Goal: Information Seeking & Learning: Learn about a topic

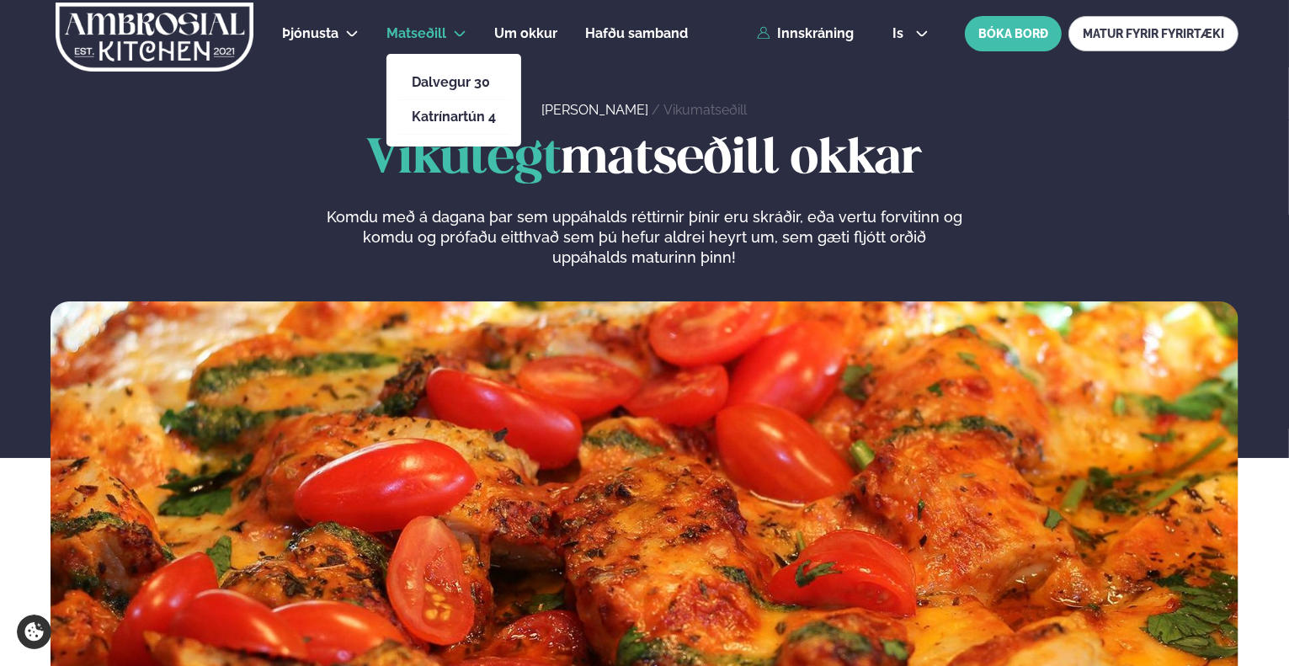
click at [462, 73] on li "Dalvegur 30" at bounding box center [453, 83] width 111 height 35
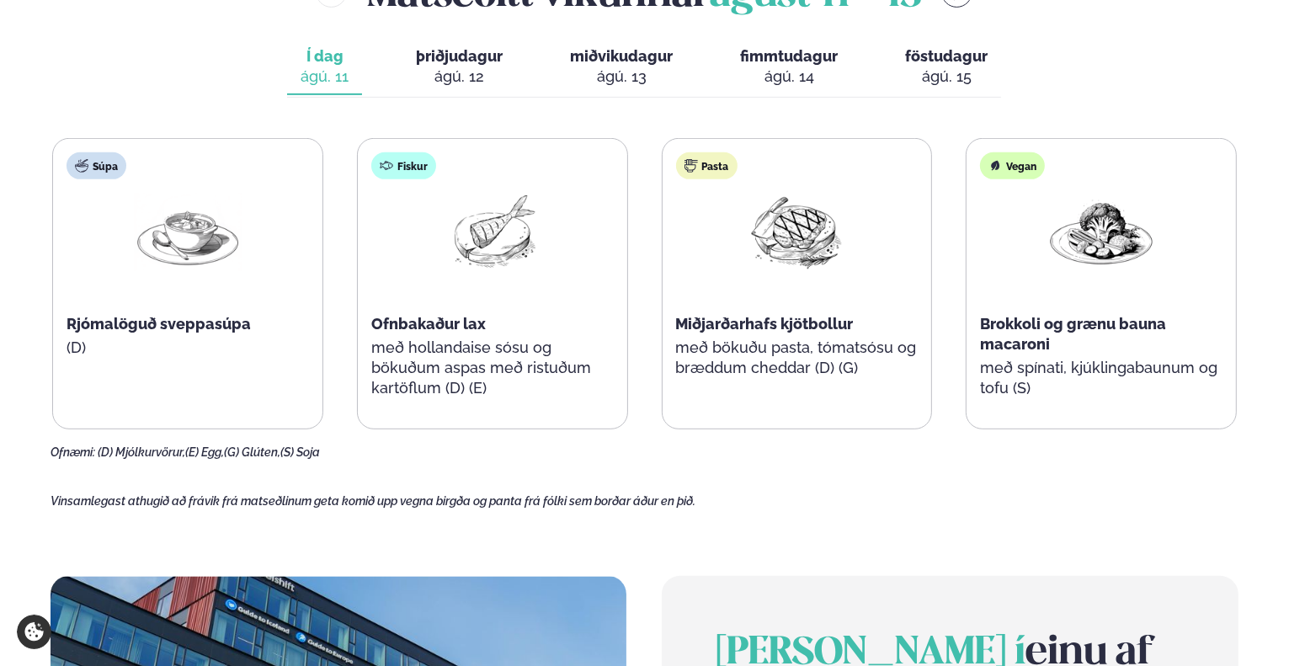
scroll to position [758, 0]
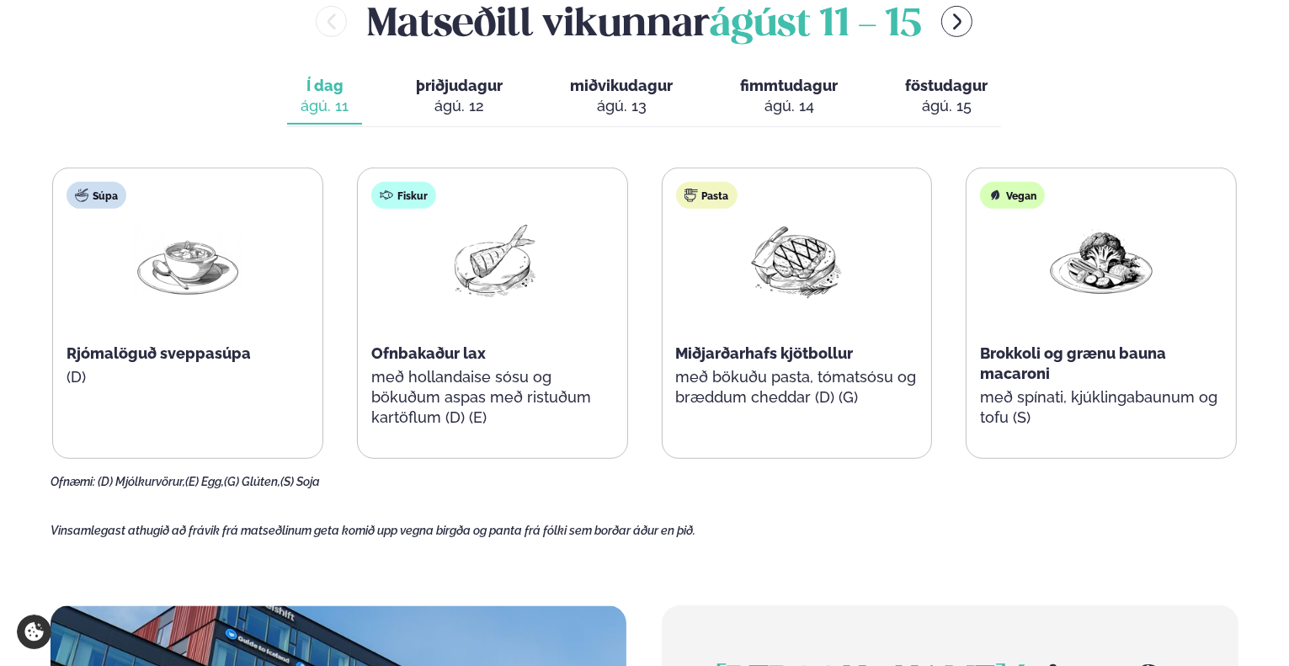
click at [463, 102] on div "ágú. 12" at bounding box center [459, 106] width 87 height 20
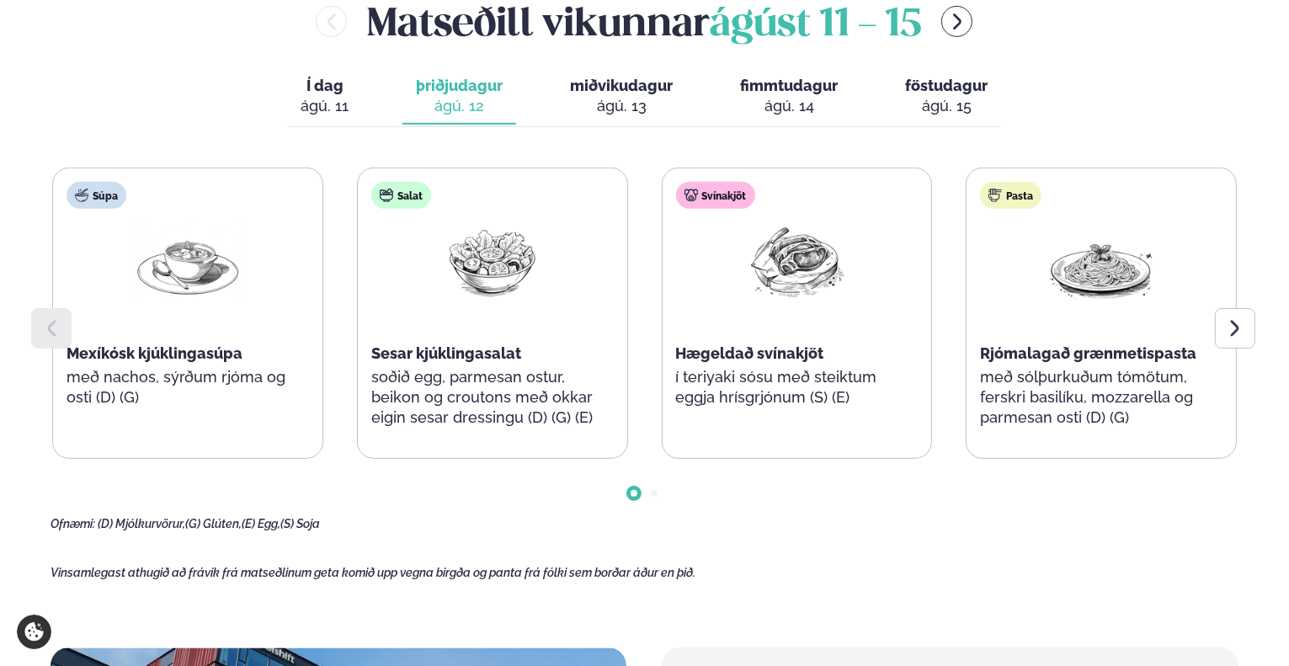
click at [644, 102] on div "ágú. 13" at bounding box center [621, 106] width 103 height 20
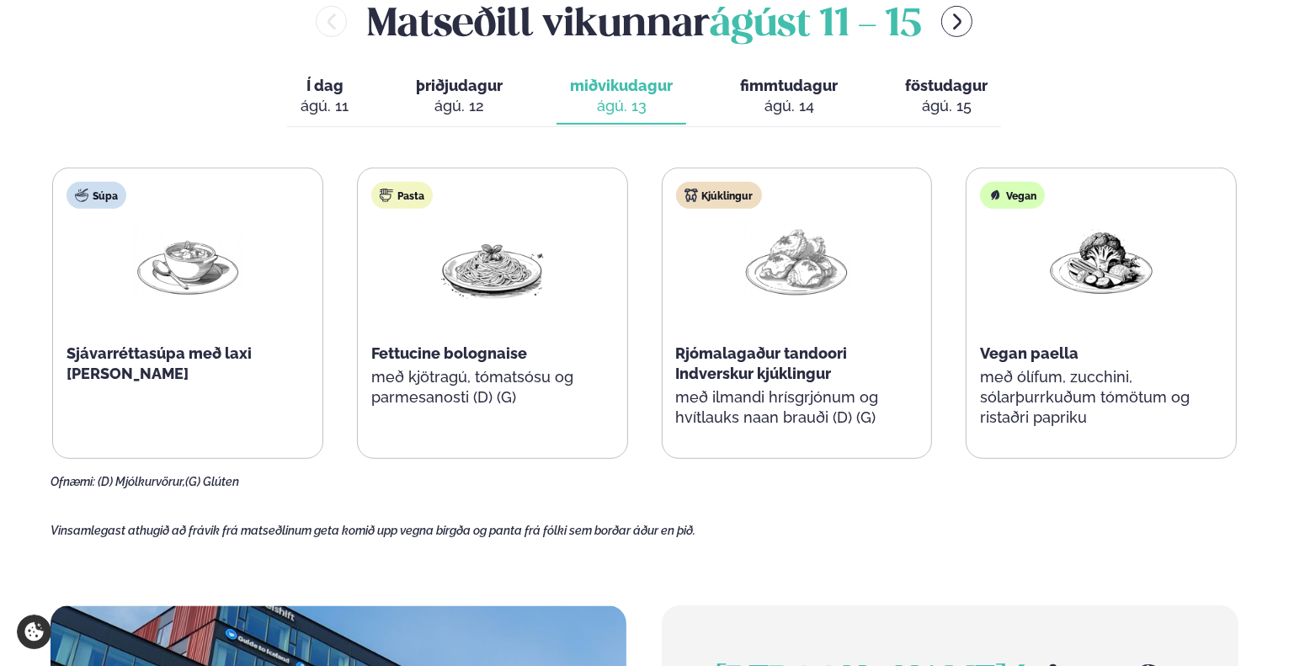
click at [822, 110] on div "ágú. 14" at bounding box center [789, 106] width 98 height 20
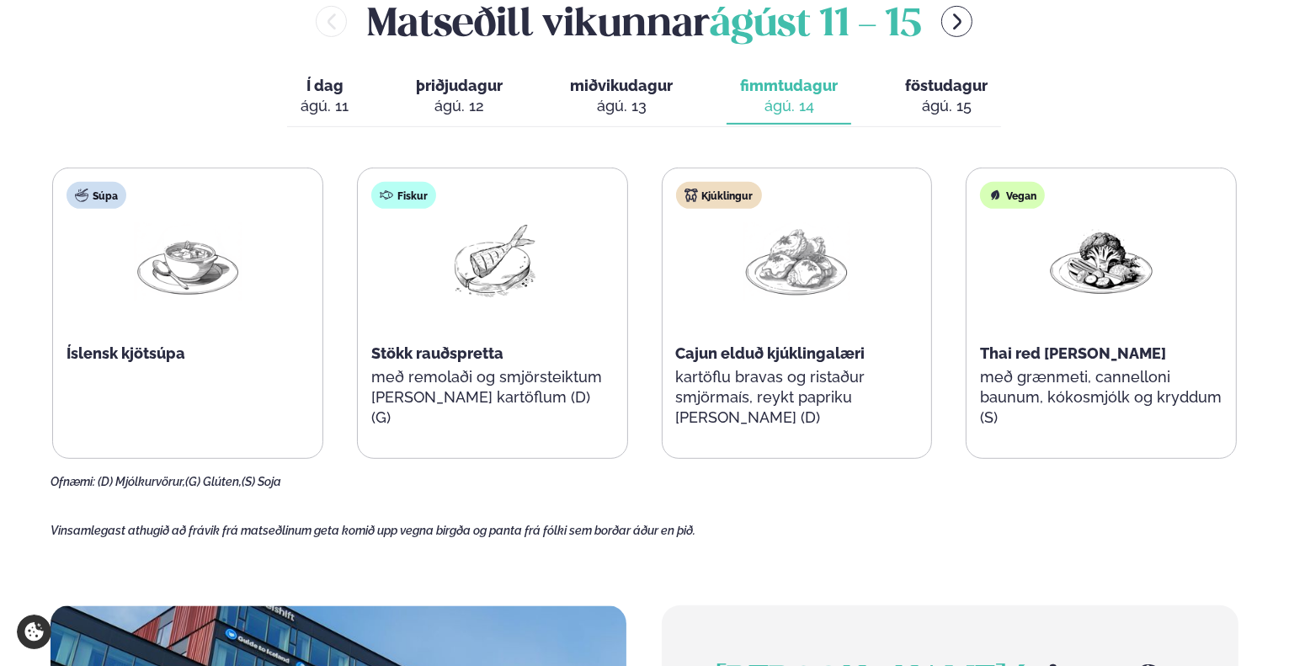
click at [956, 92] on span "föstudagur" at bounding box center [946, 86] width 83 height 18
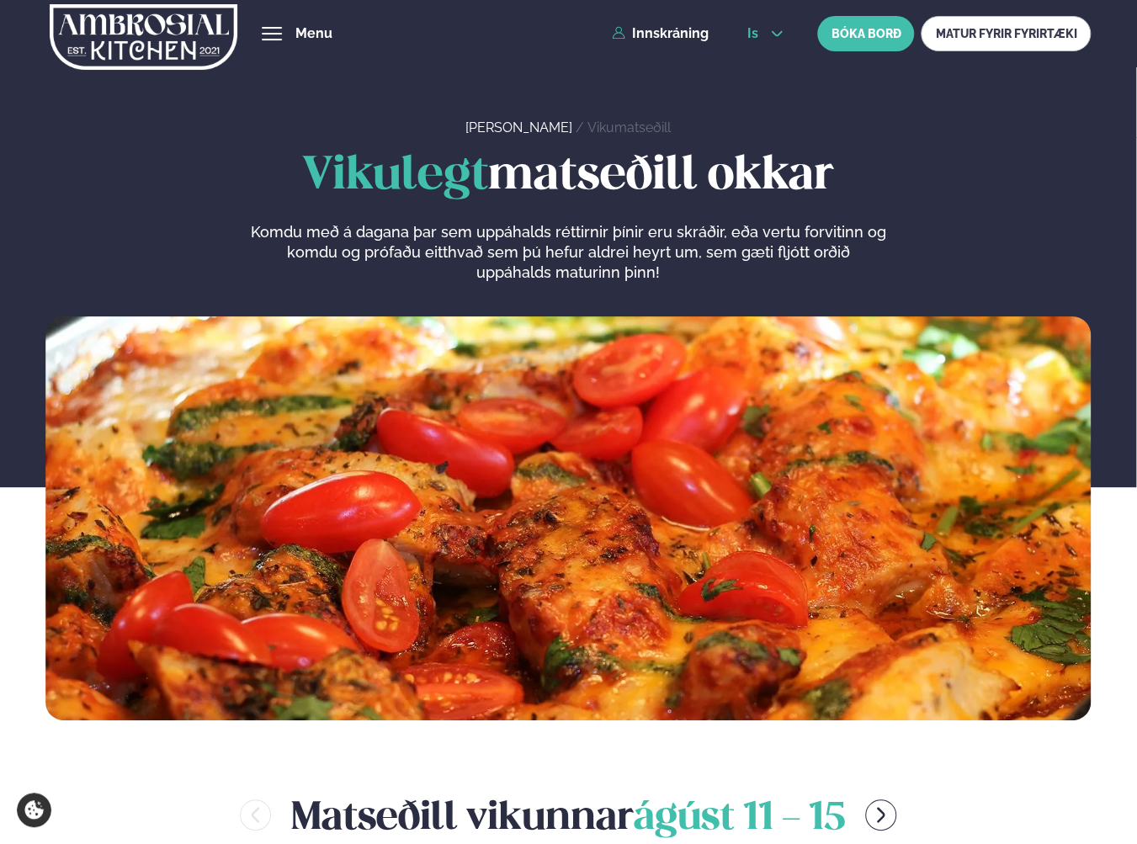
click at [780, 35] on icon at bounding box center [776, 33] width 13 height 13
click at [762, 73] on link "en" at bounding box center [765, 64] width 63 height 34
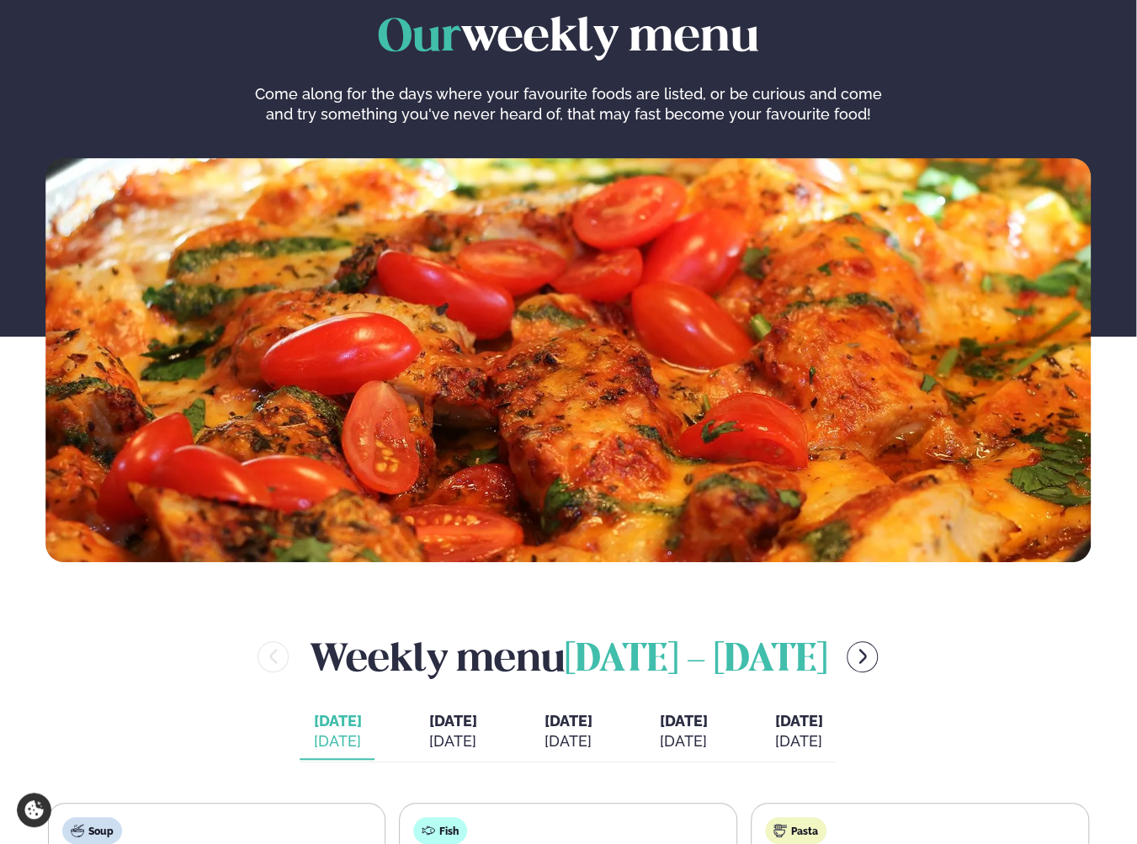
scroll to position [589, 0]
